Goal: Transaction & Acquisition: Book appointment/travel/reservation

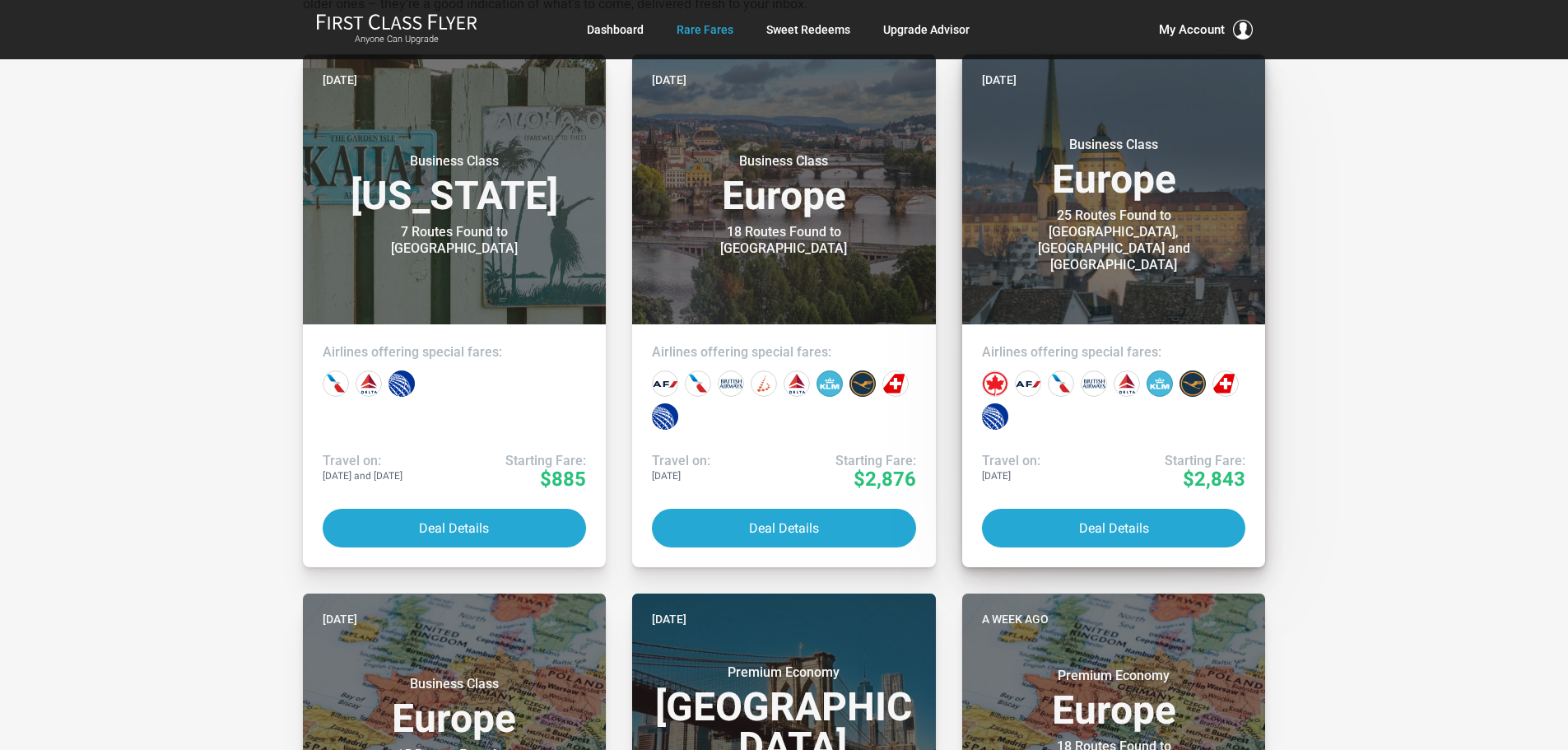
scroll to position [494, 0]
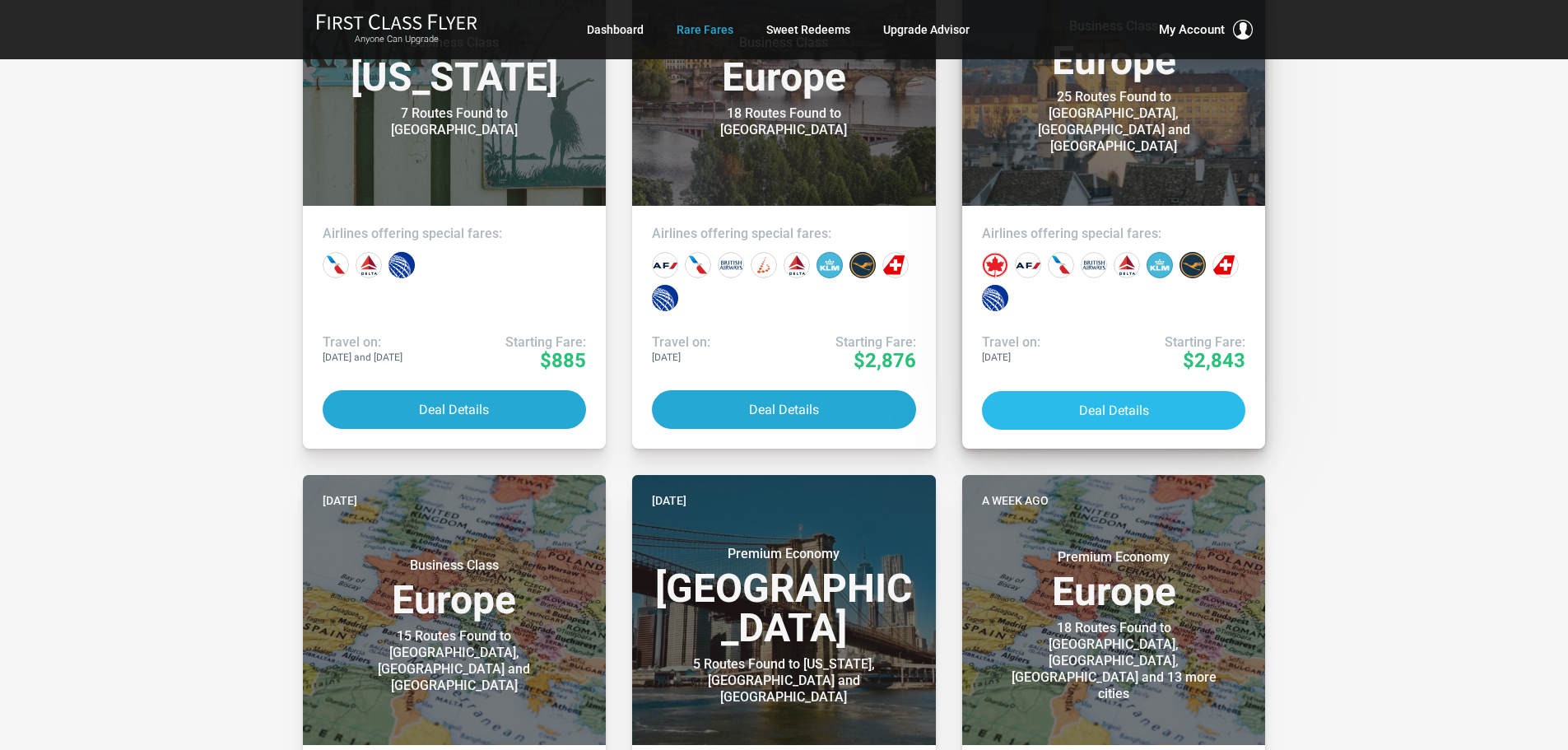
click at [1046, 404] on button "Deal Details" at bounding box center [1114, 410] width 264 height 39
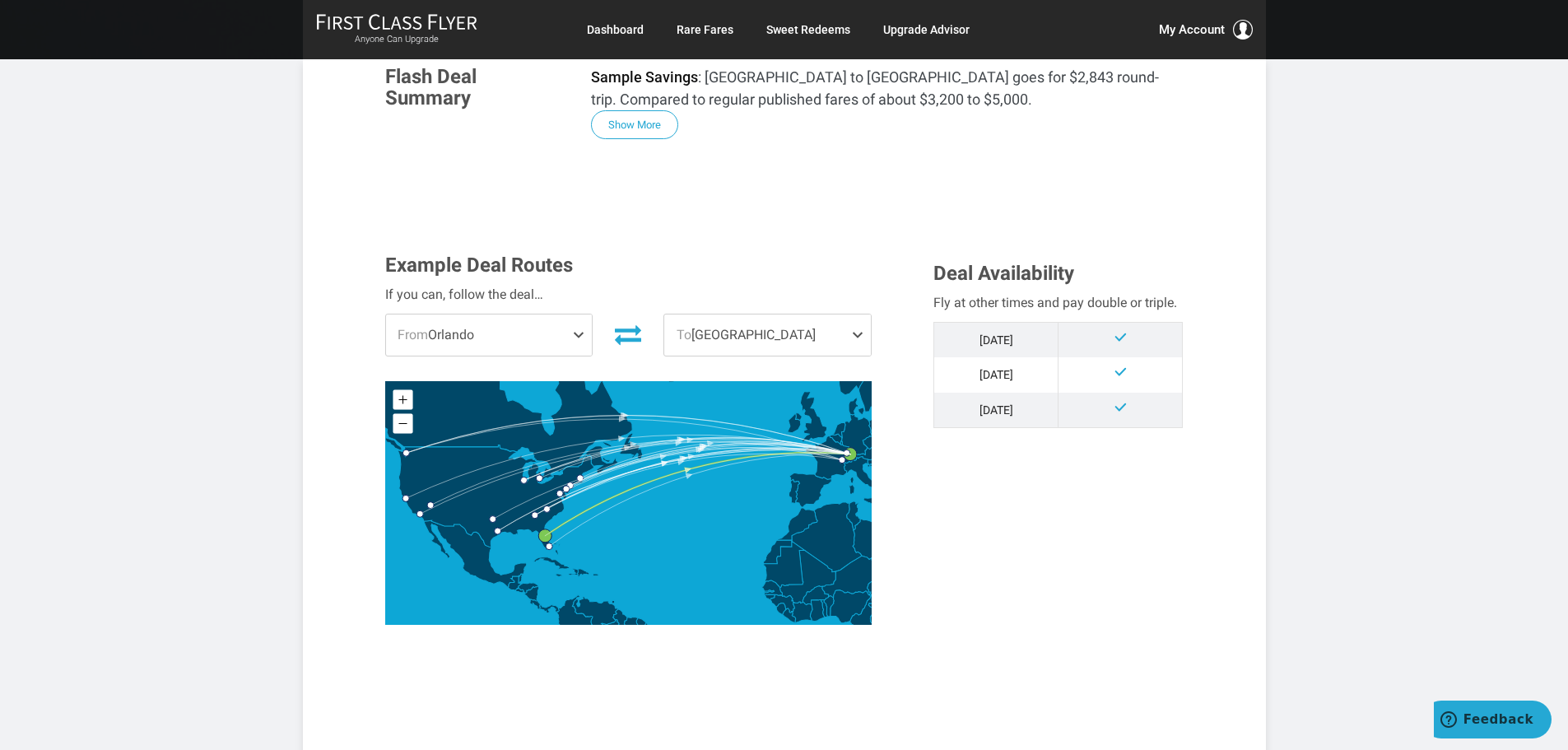
scroll to position [330, 0]
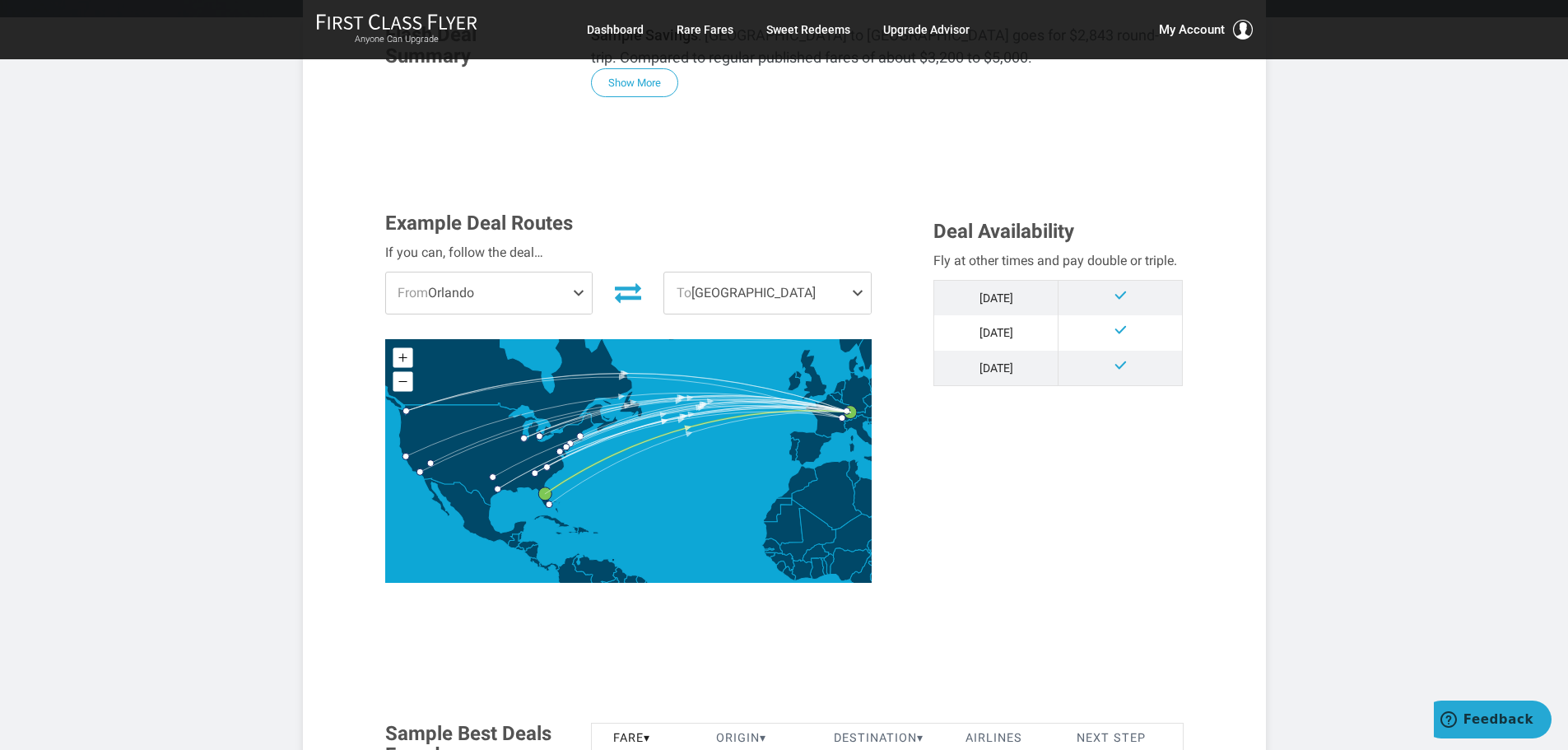
click at [574, 292] on span at bounding box center [582, 293] width 20 height 41
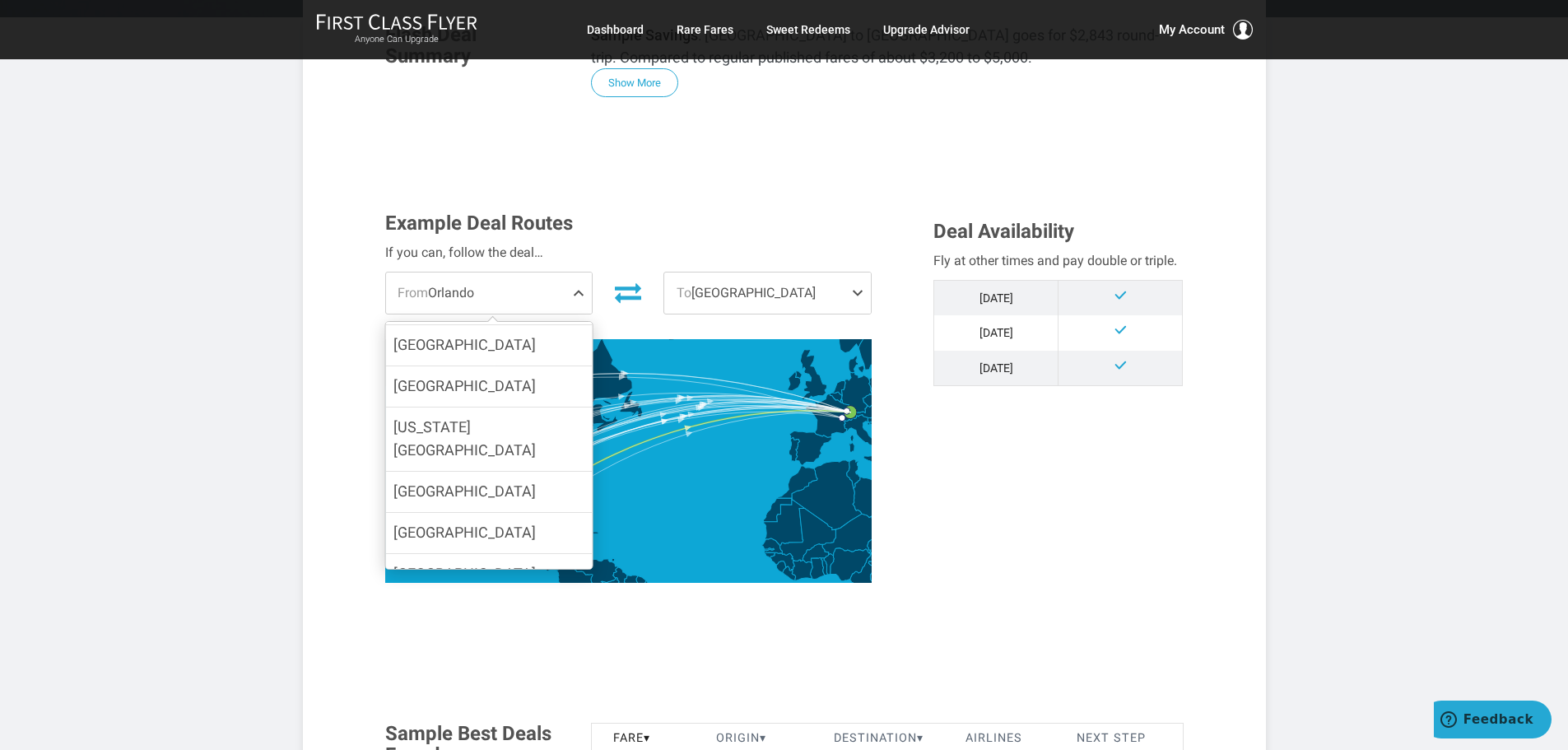
scroll to position [247, 0]
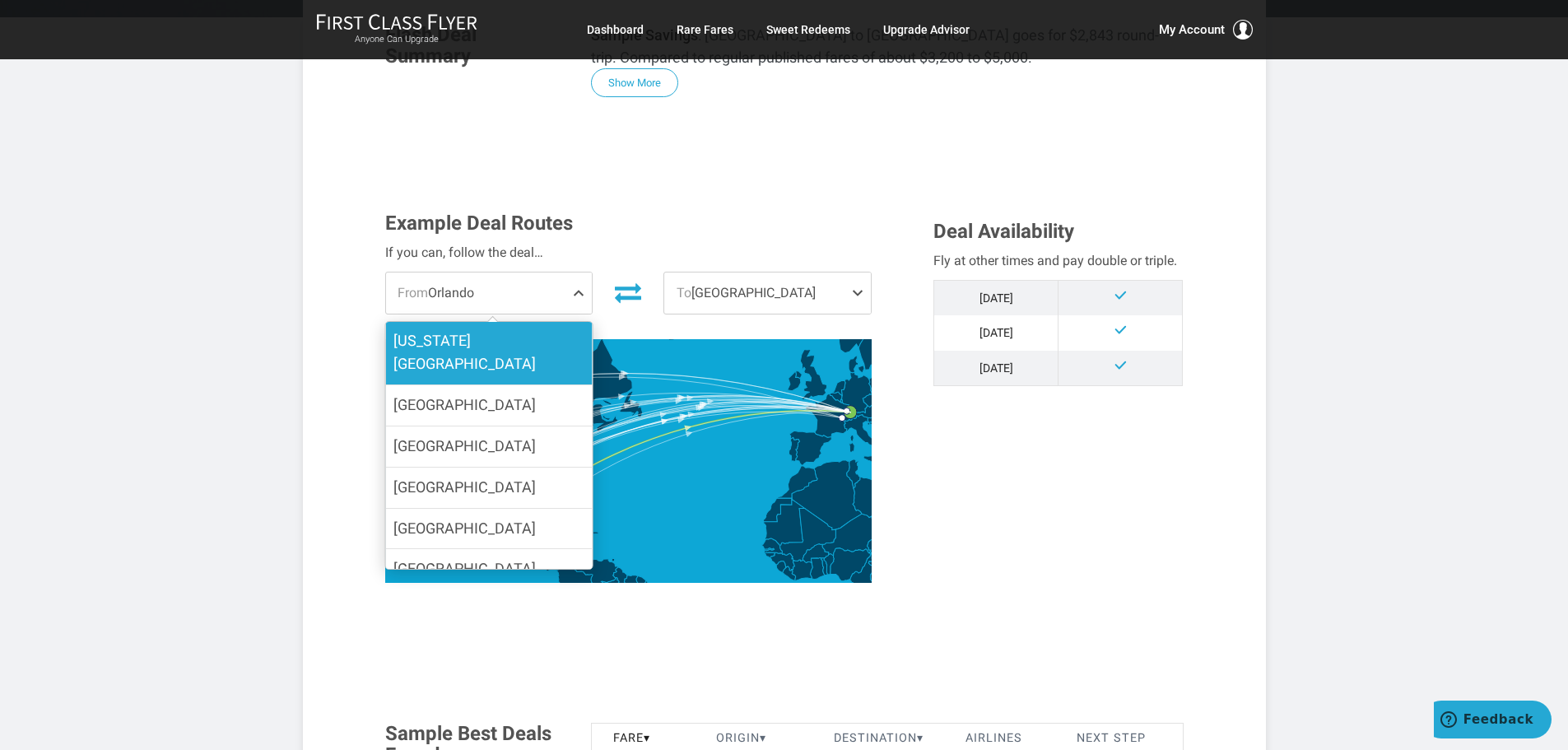
click at [511, 344] on label "[US_STATE][GEOGRAPHIC_DATA]" at bounding box center [488, 354] width 207 height 64
click at [0, 0] on input "[US_STATE][GEOGRAPHIC_DATA]" at bounding box center [0, 0] width 0 height 0
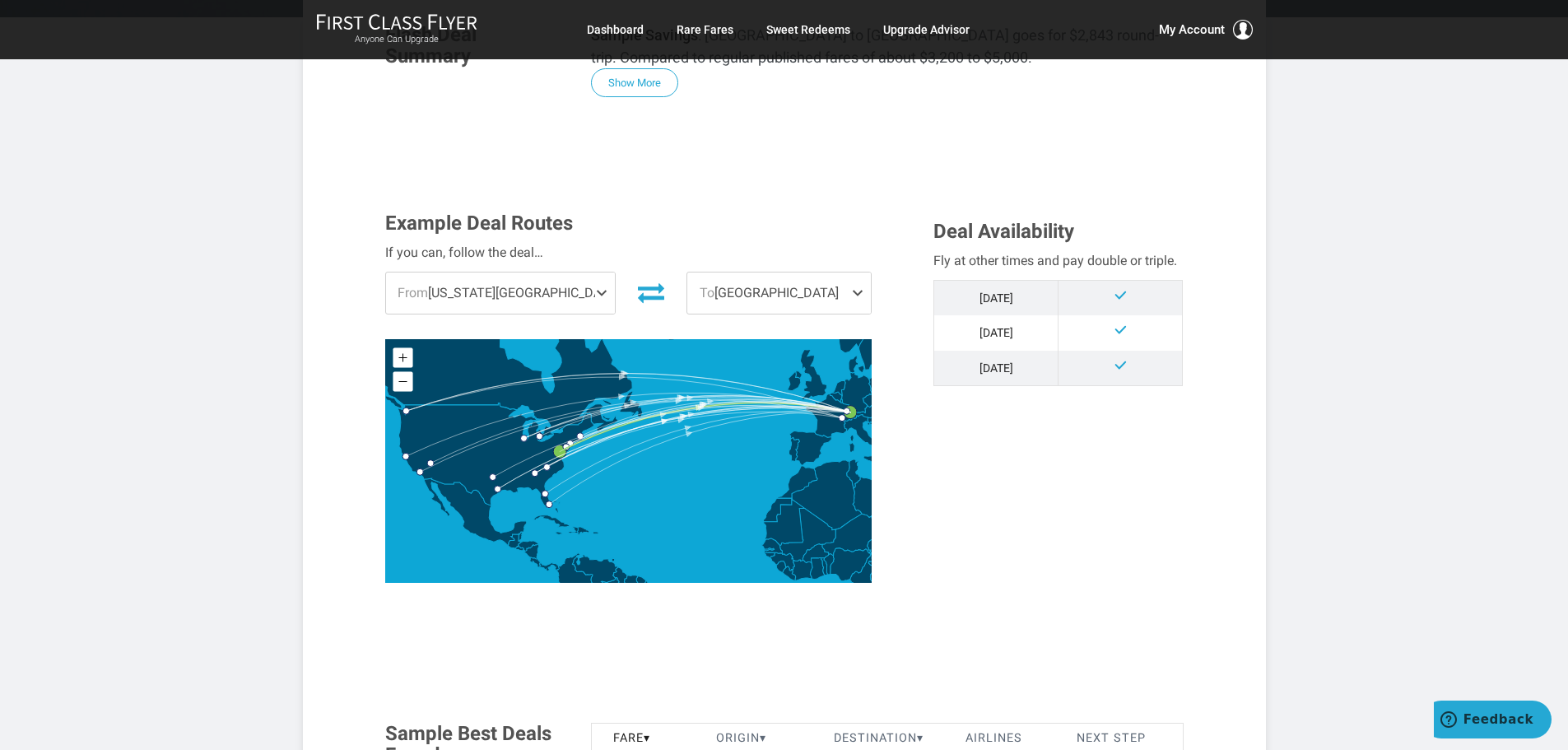
click at [846, 291] on span "To [GEOGRAPHIC_DATA]" at bounding box center [779, 293] width 183 height 41
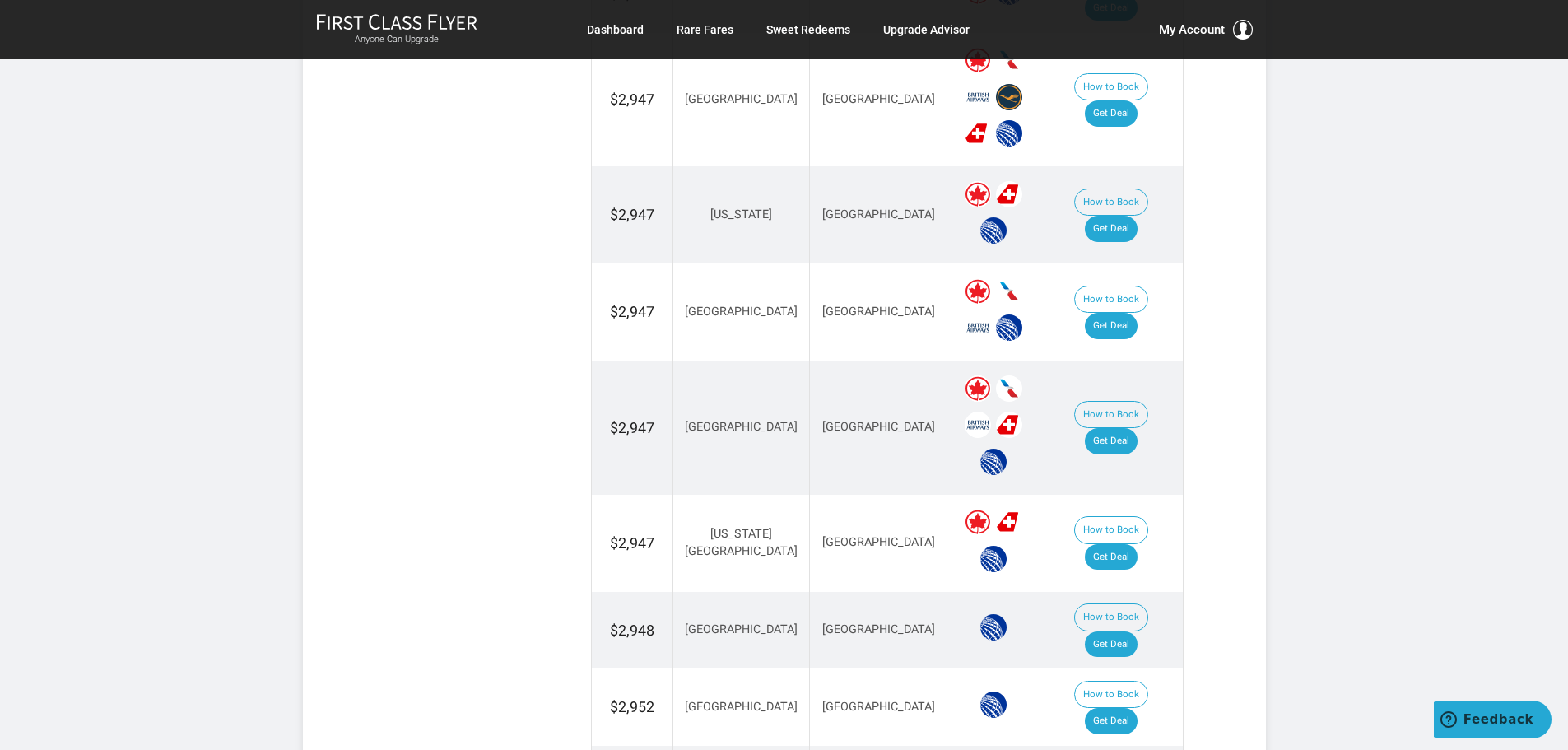
scroll to position [1564, 0]
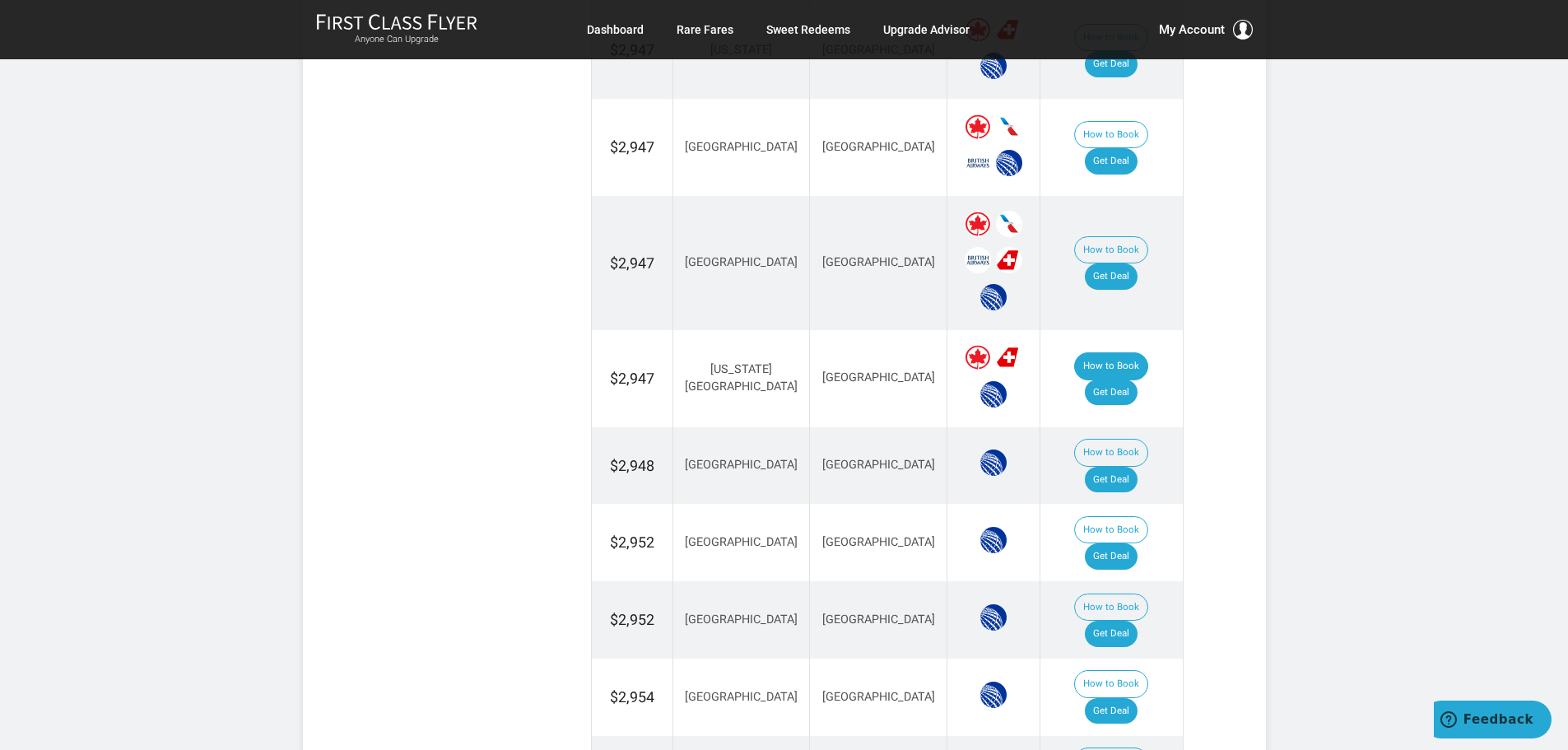
click at [1074, 352] on button "How to Book" at bounding box center [1111, 366] width 74 height 28
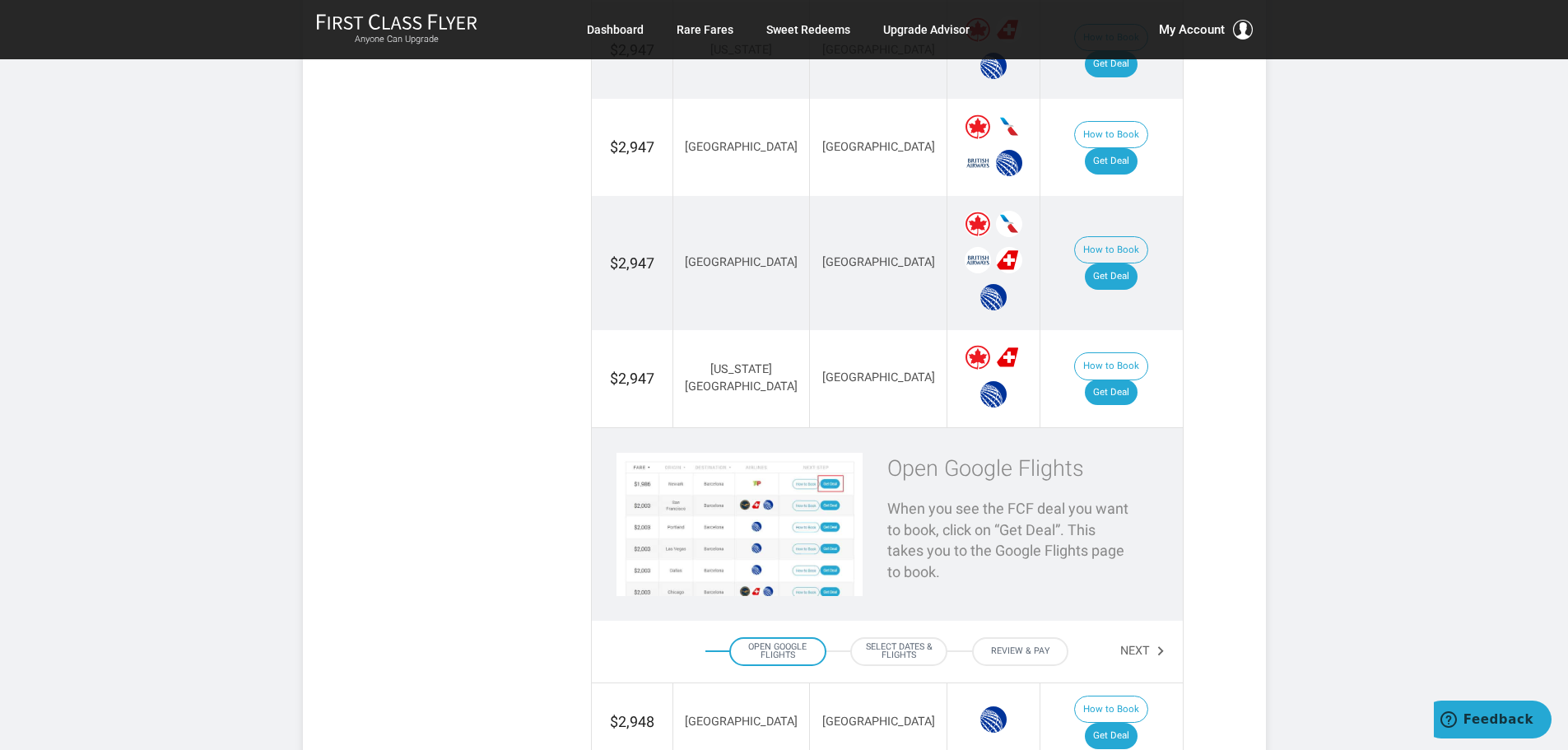
scroll to position [1646, 0]
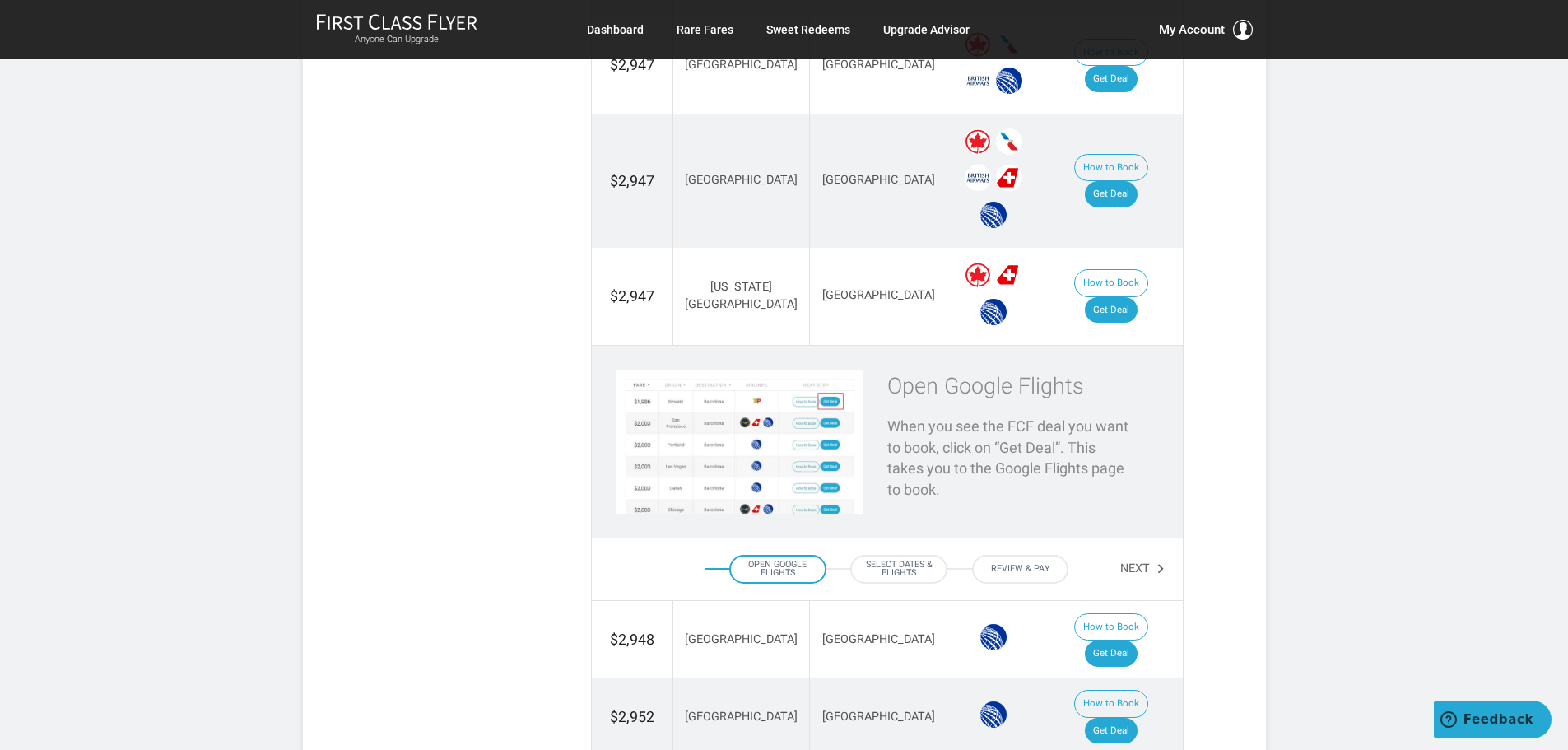
click at [772, 555] on div "Open Google Flights" at bounding box center [778, 570] width 97 height 30
click at [889, 555] on div "Select Dates & Flights" at bounding box center [899, 570] width 97 height 30
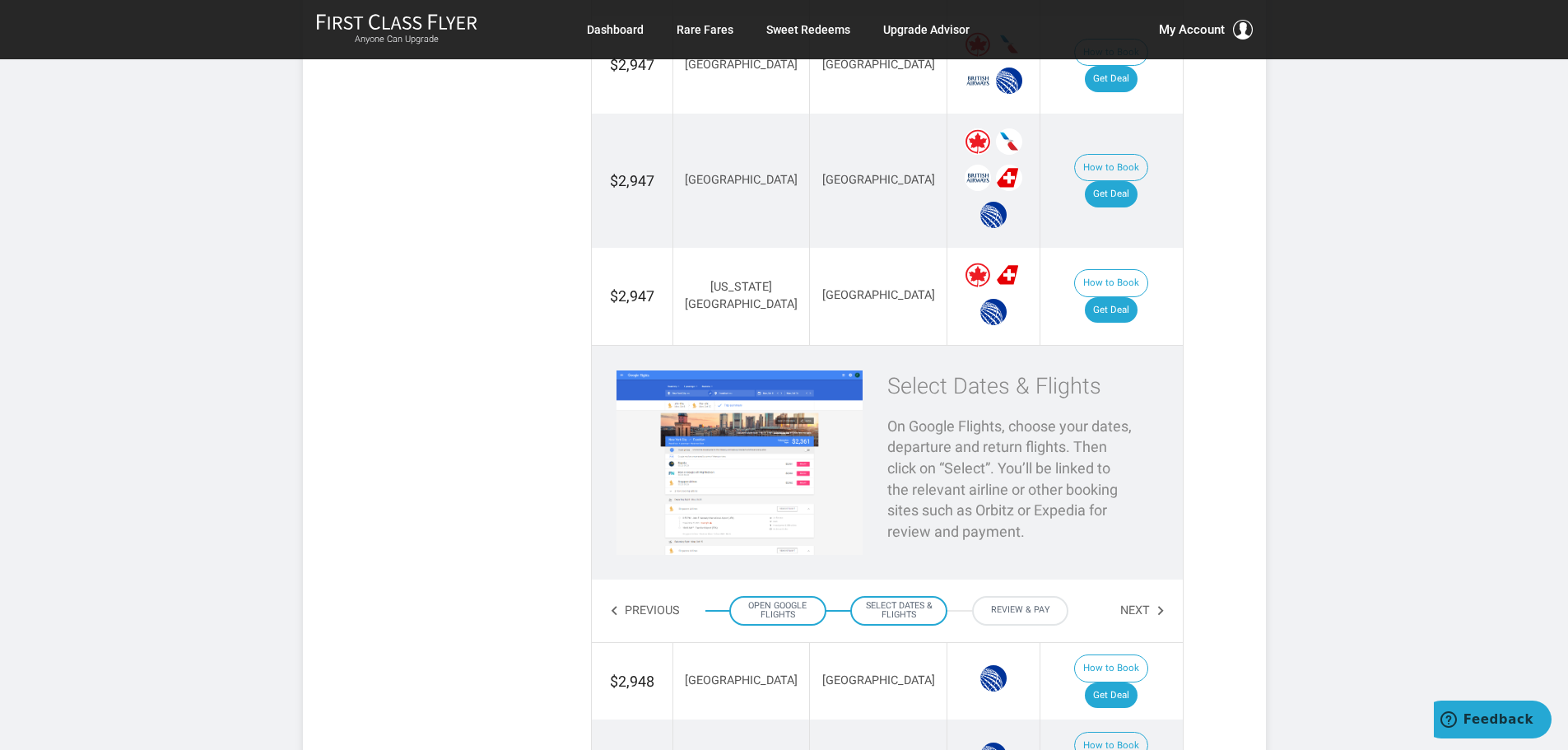
click at [1006, 596] on div "Review & Pay" at bounding box center [1021, 610] width 97 height 30
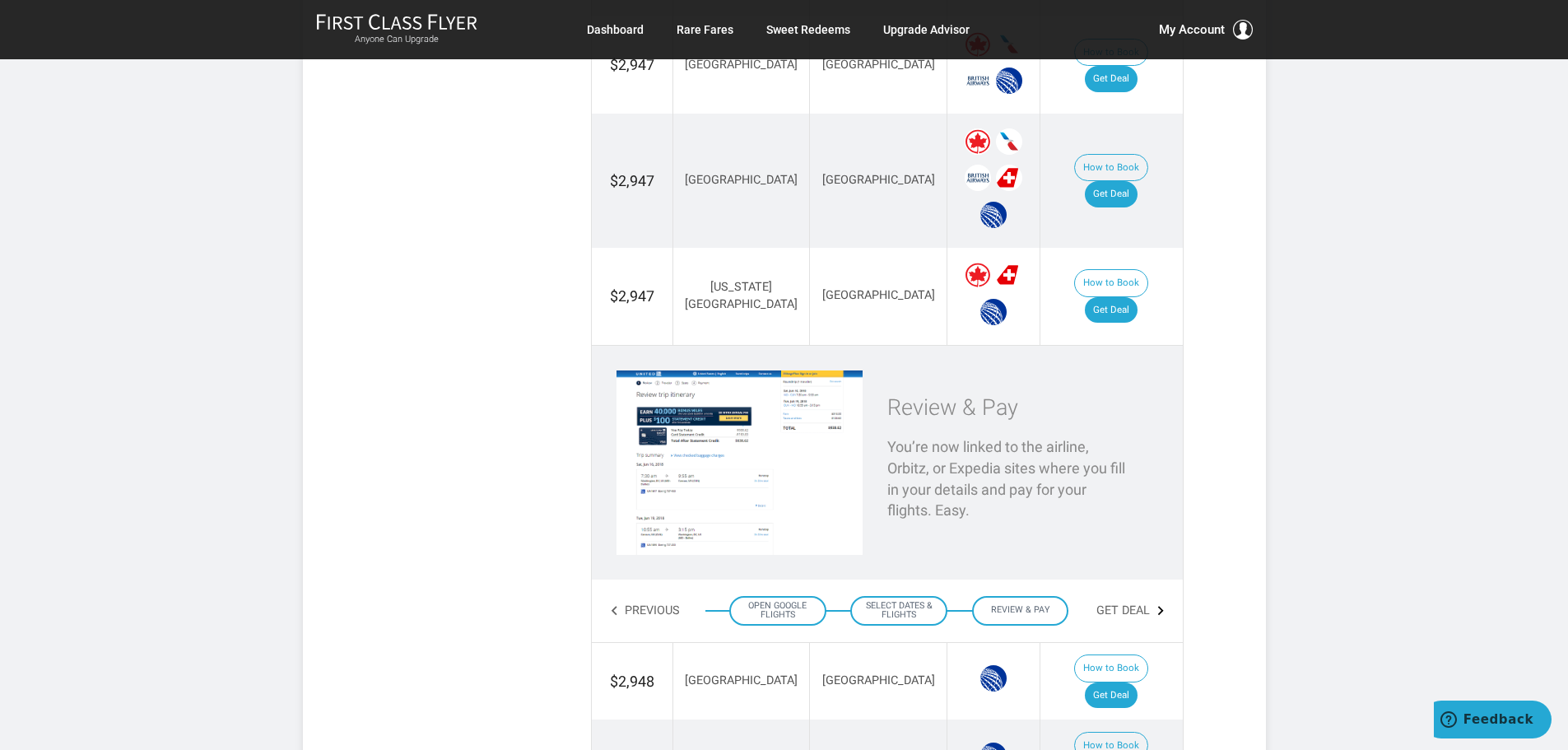
click at [784, 596] on div "Open Google Flights" at bounding box center [778, 610] width 97 height 30
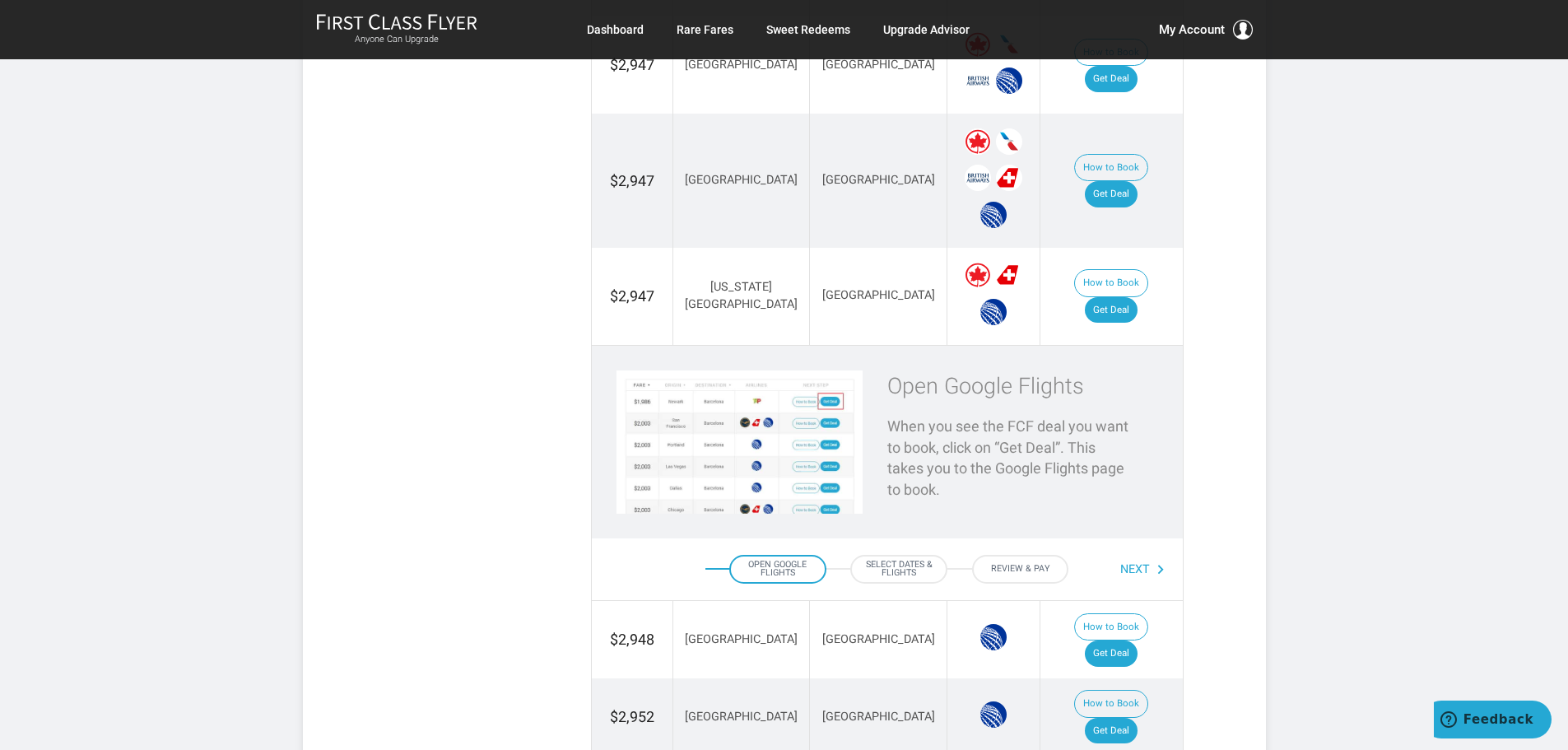
click at [1137, 556] on button "Next" at bounding box center [1143, 570] width 46 height 28
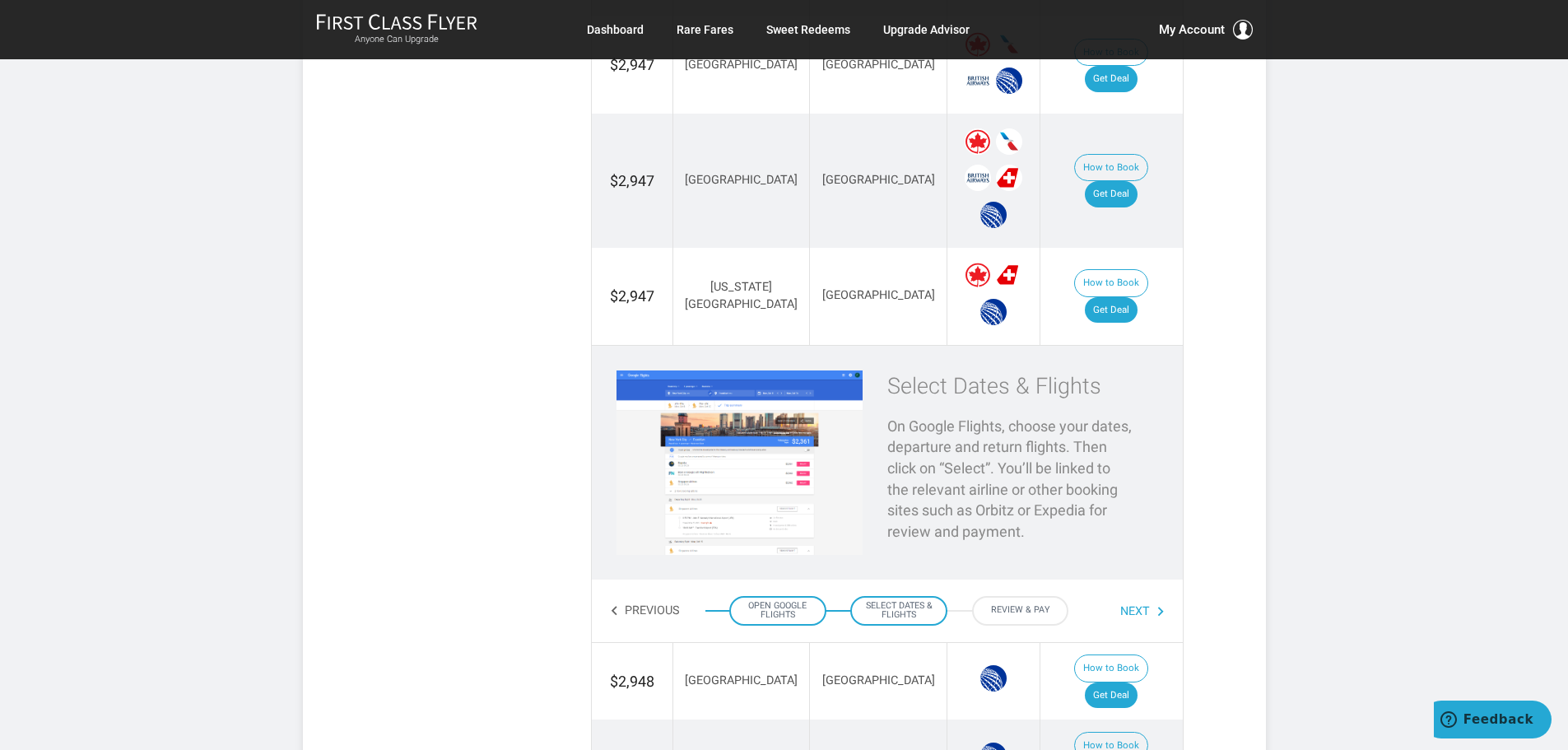
click at [1133, 597] on button "Next" at bounding box center [1143, 611] width 46 height 28
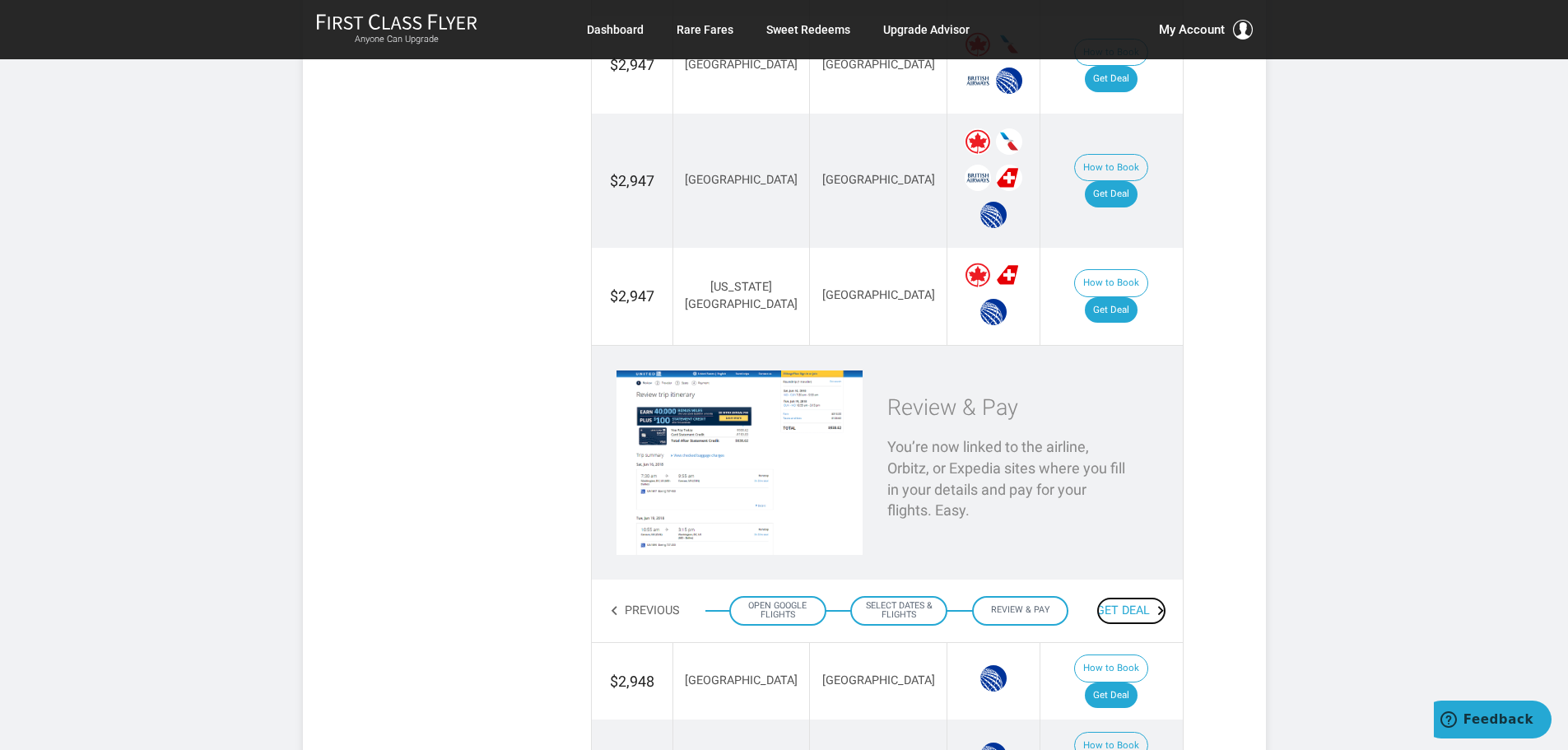
click at [1136, 596] on link "Get Deal" at bounding box center [1131, 610] width 70 height 28
click at [1126, 297] on link "Get Deal" at bounding box center [1111, 311] width 53 height 26
